Goal: Navigation & Orientation: Find specific page/section

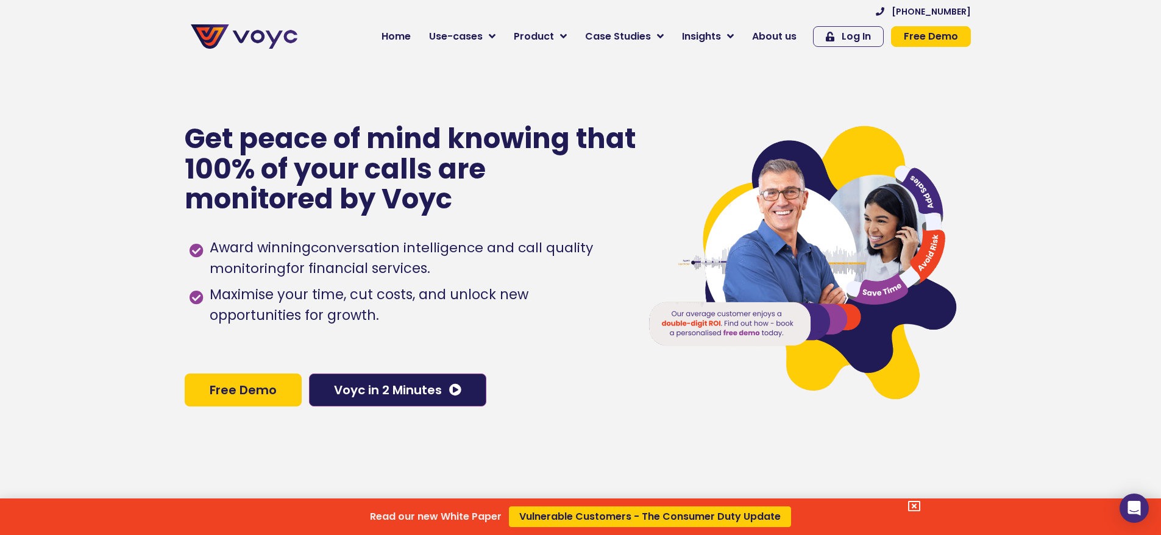
click at [779, 38] on div "Read our new White Paper Vulnerable Customers - The Consumer Duty Update" at bounding box center [580, 267] width 1161 height 535
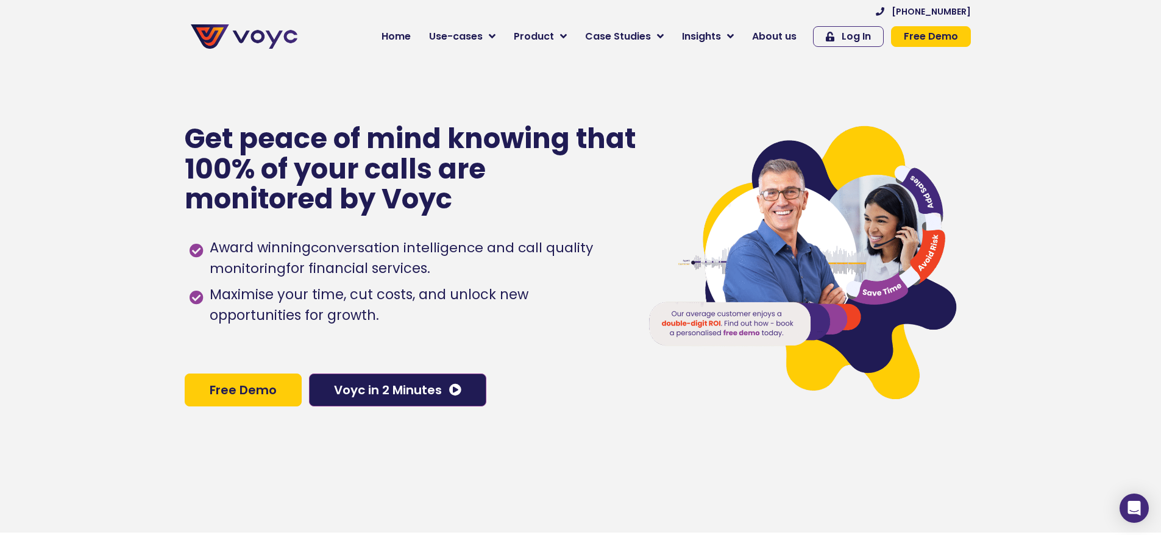
click at [779, 38] on span "About us" at bounding box center [774, 36] width 44 height 15
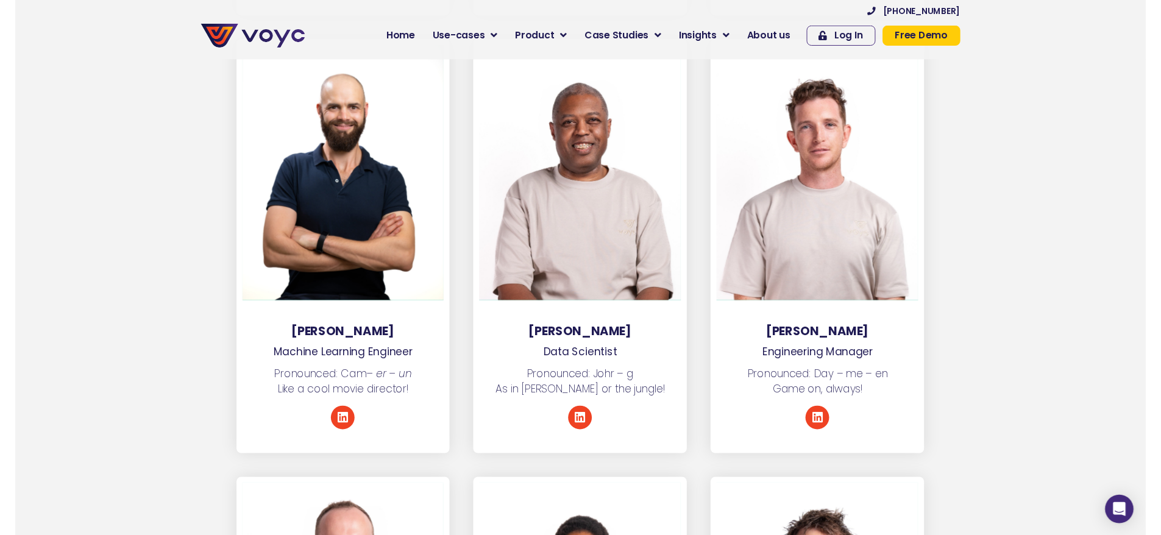
scroll to position [2181, 0]
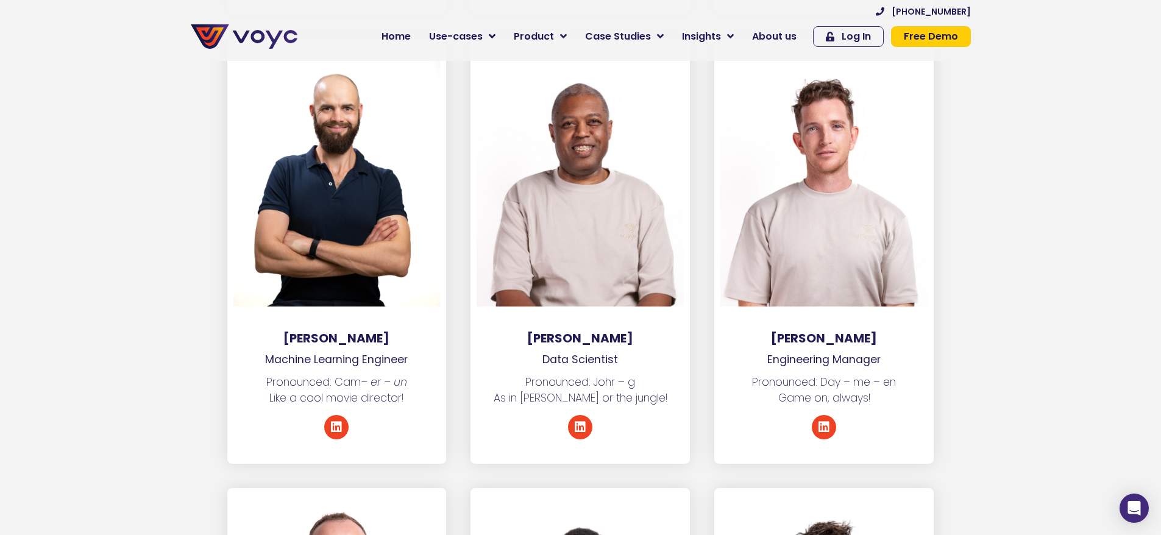
click at [1020, 315] on section "[PERSON_NAME] Machine Learning Engineer Pronounced: Cam – er – un Like a cool m…" at bounding box center [580, 263] width 1161 height 450
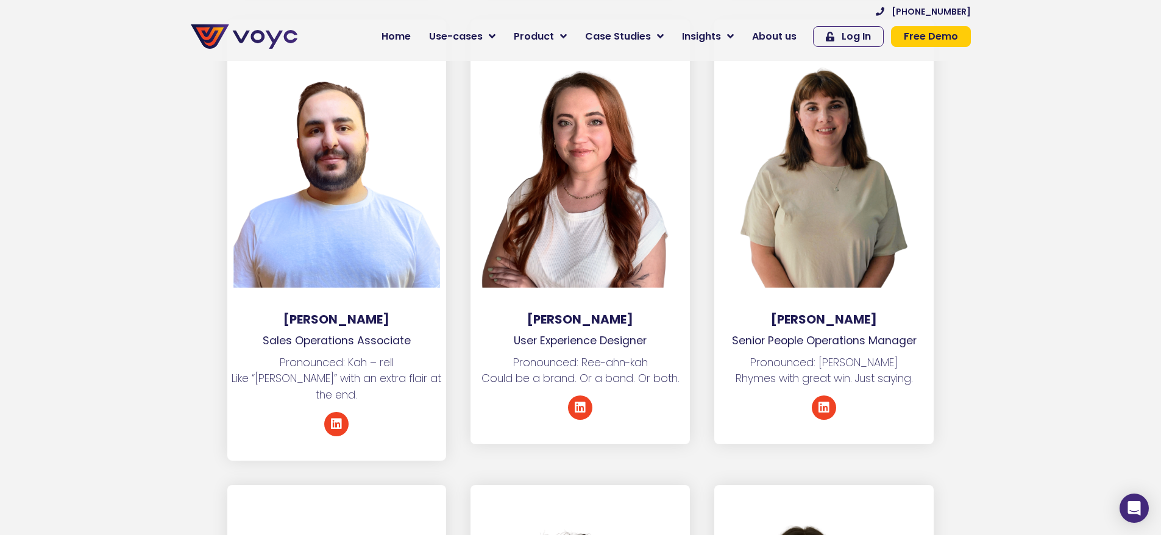
scroll to position [0, 0]
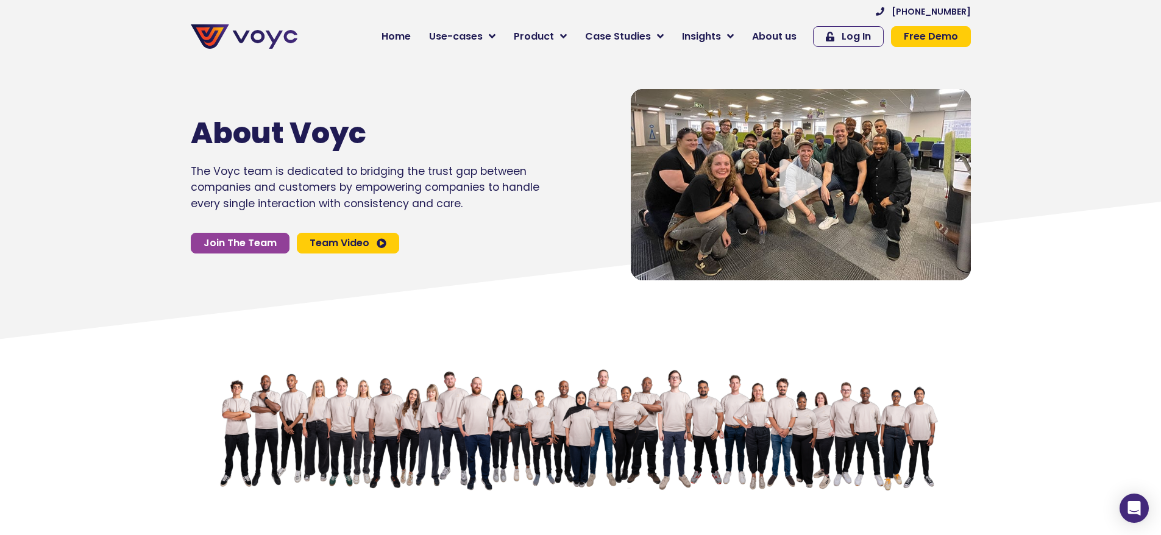
click at [791, 201] on icon "Video play button" at bounding box center [800, 183] width 43 height 49
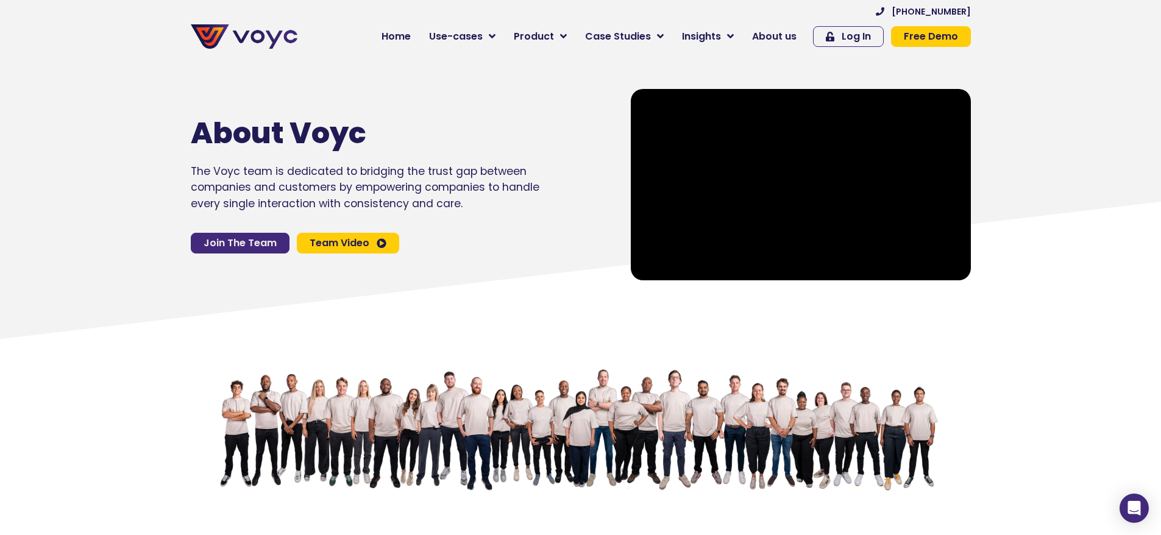
click at [235, 247] on span "Join The Team" at bounding box center [239, 243] width 73 height 10
